Goal: Information Seeking & Learning: Stay updated

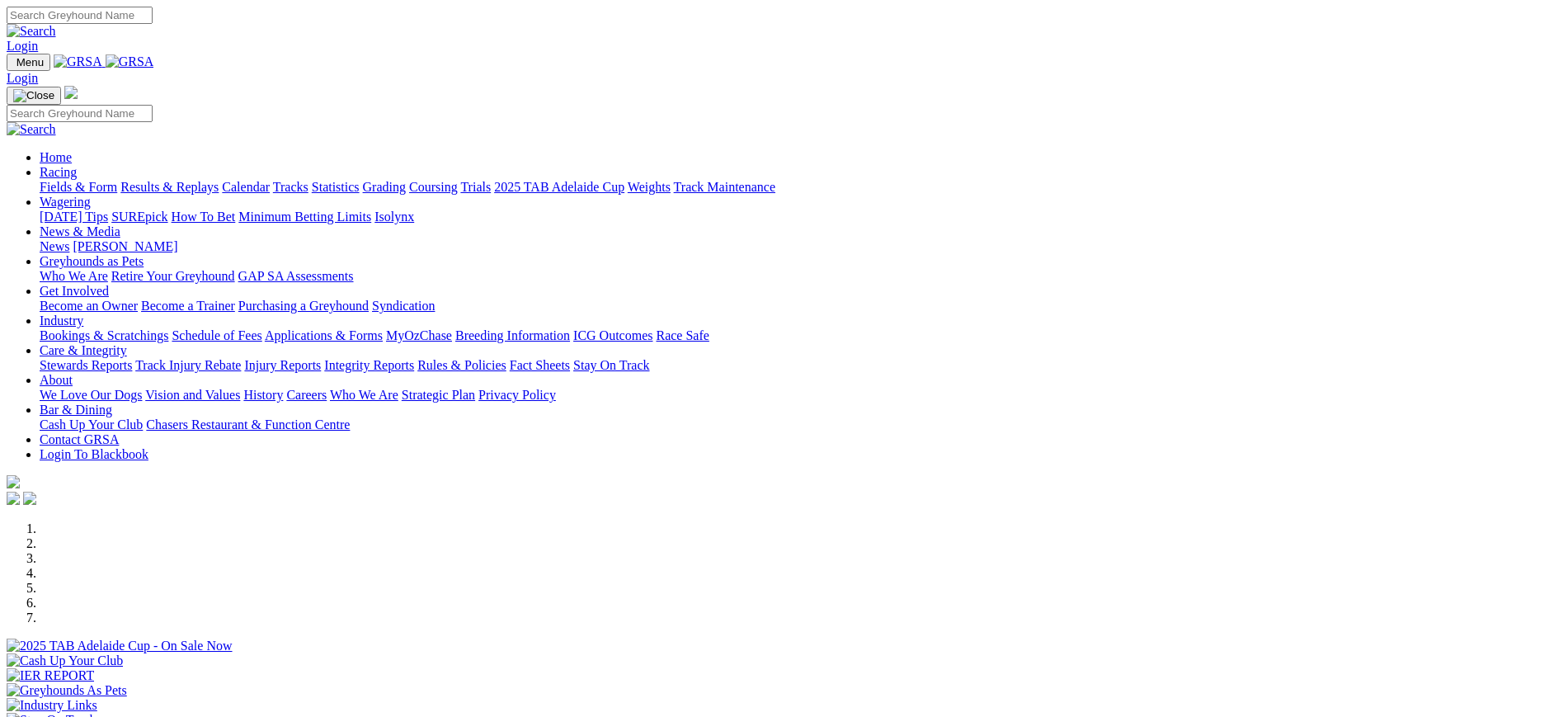
click at [70, 239] on link "News" at bounding box center [54, 245] width 29 height 14
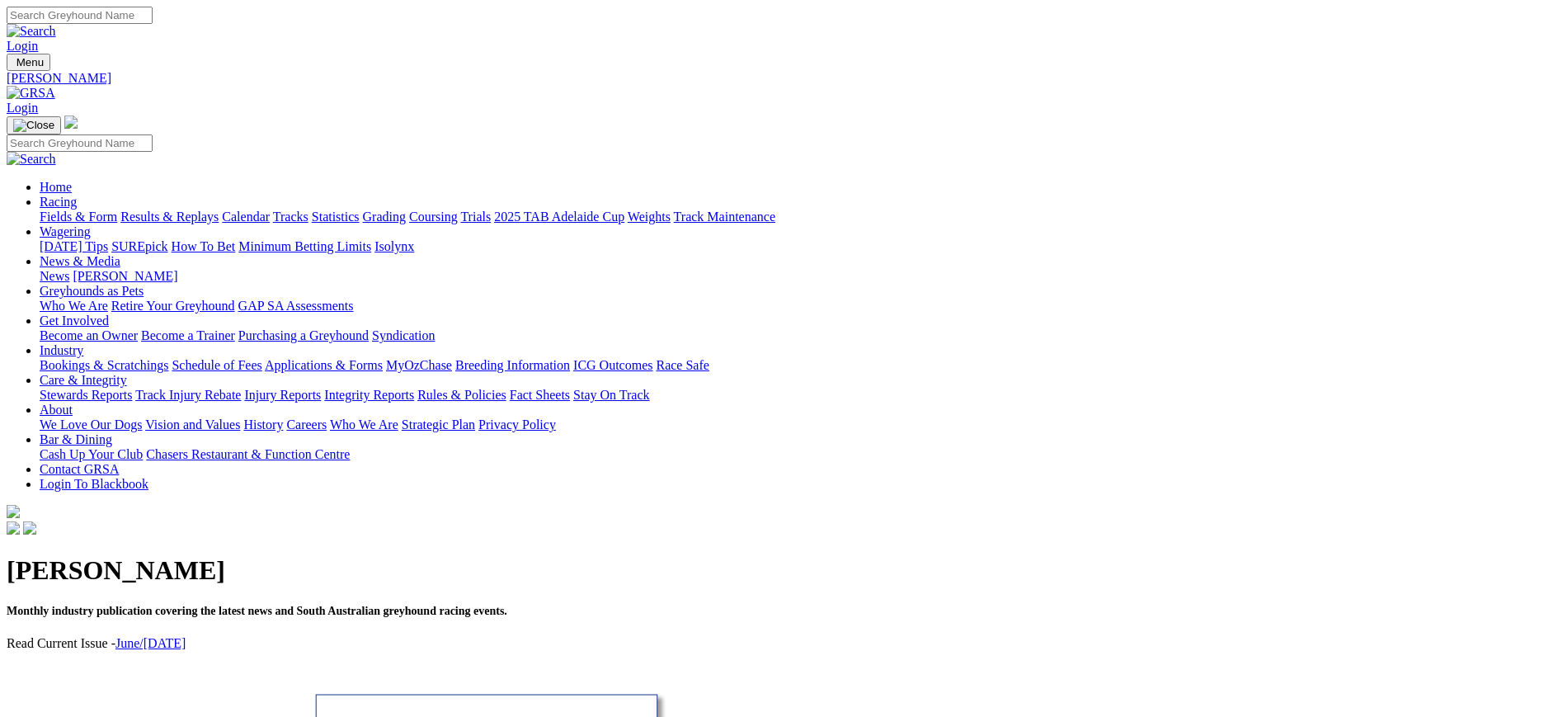
click at [70, 269] on link "News" at bounding box center [54, 276] width 29 height 14
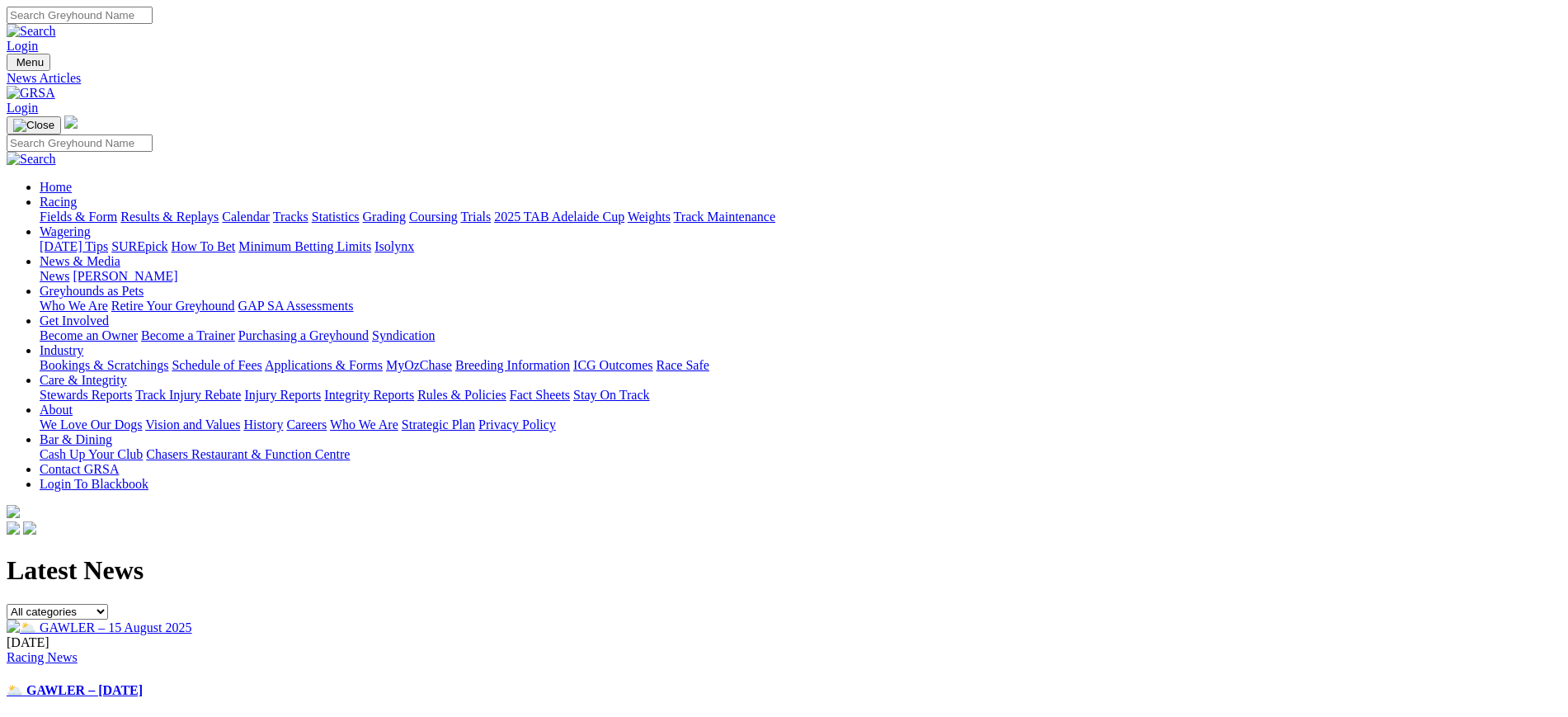
click at [192, 620] on img at bounding box center [99, 627] width 186 height 16
